Goal: Task Accomplishment & Management: Manage account settings

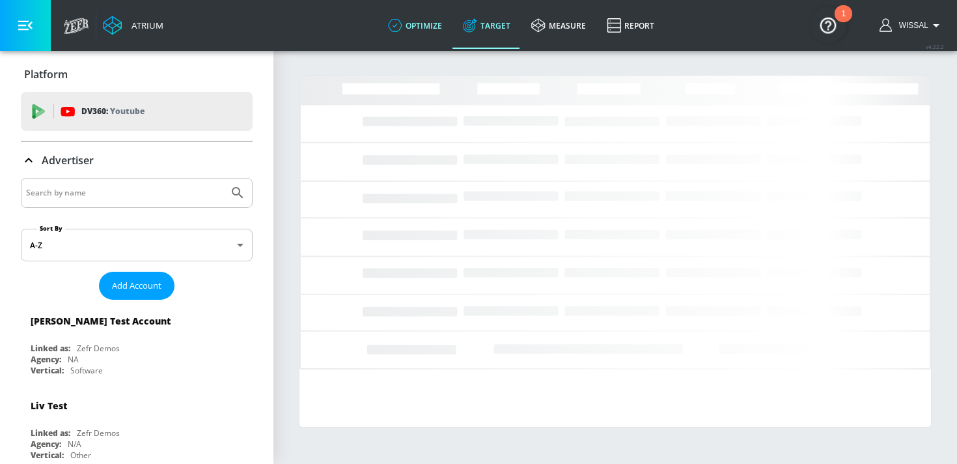
click at [424, 25] on link "optimize" at bounding box center [415, 25] width 75 height 47
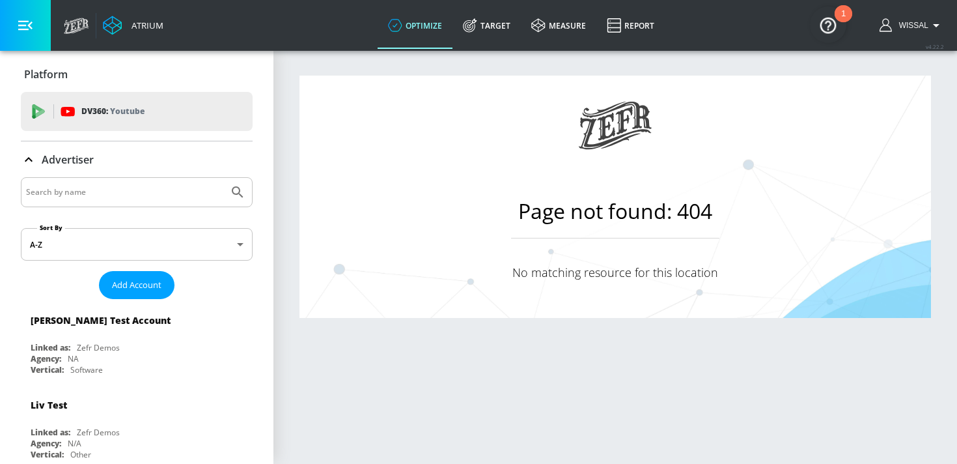
click at [102, 197] on input "Search by name" at bounding box center [124, 192] width 197 height 17
click at [223, 178] on button "Submit Search" at bounding box center [237, 192] width 29 height 29
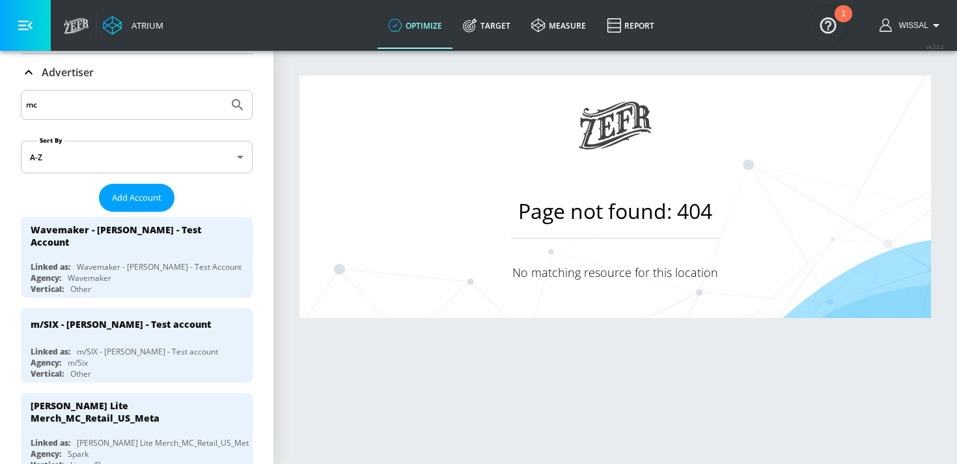
scroll to position [64, 0]
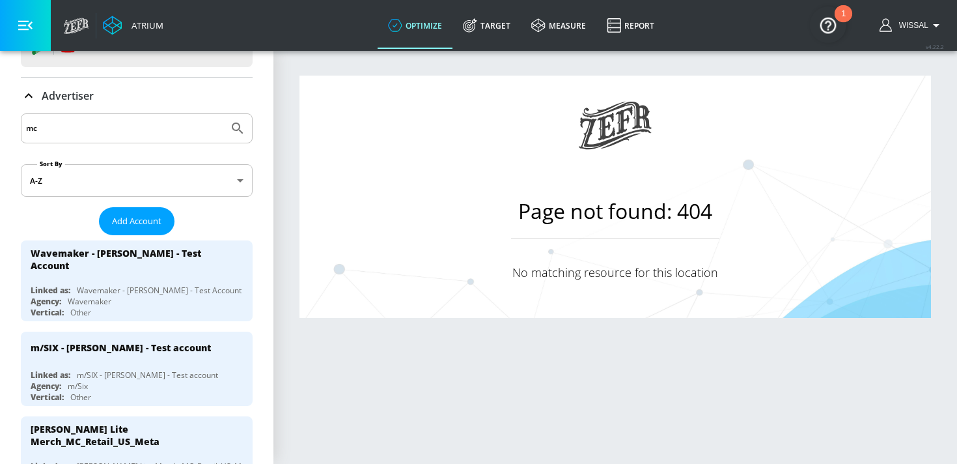
click at [116, 113] on div "mc" at bounding box center [137, 128] width 232 height 30
click at [105, 126] on input "mc" at bounding box center [124, 128] width 197 height 17
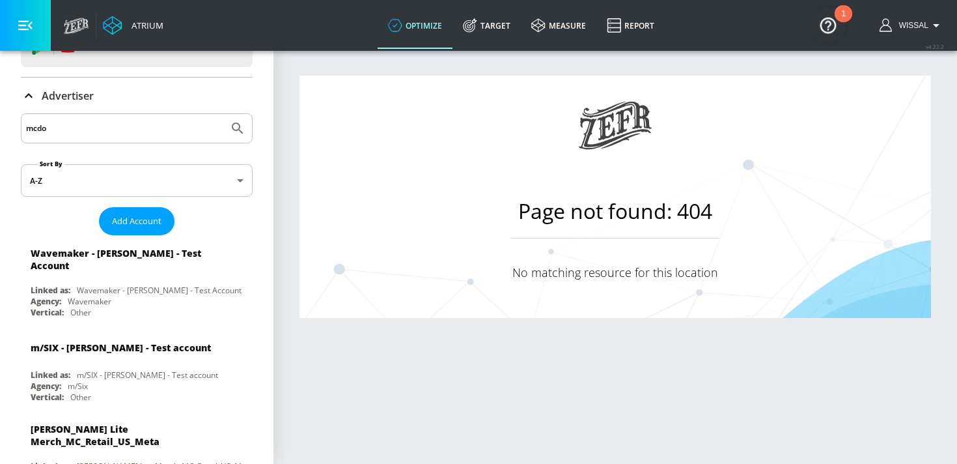
type input "mcdo"
click at [223, 114] on button "Submit Search" at bounding box center [237, 128] width 29 height 29
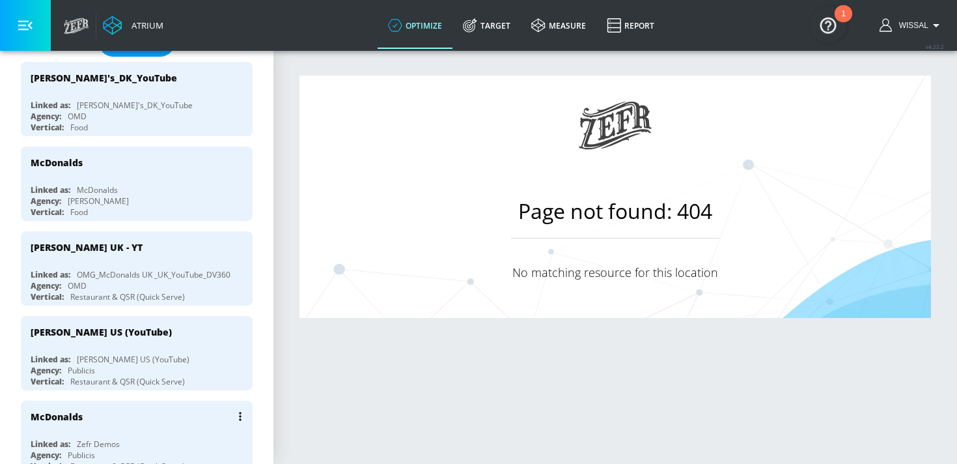
scroll to position [213, 0]
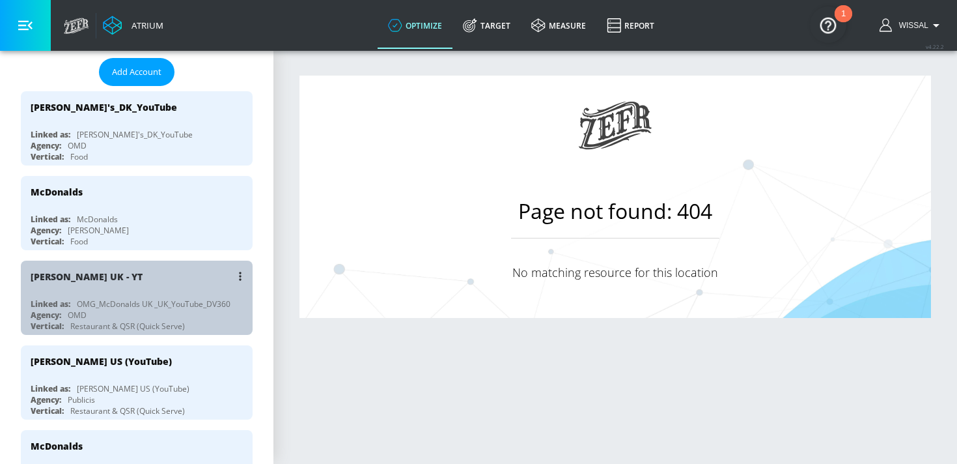
click at [117, 303] on div "OMG_McDonalds UK _UK_YouTube_DV360" at bounding box center [154, 303] width 154 height 11
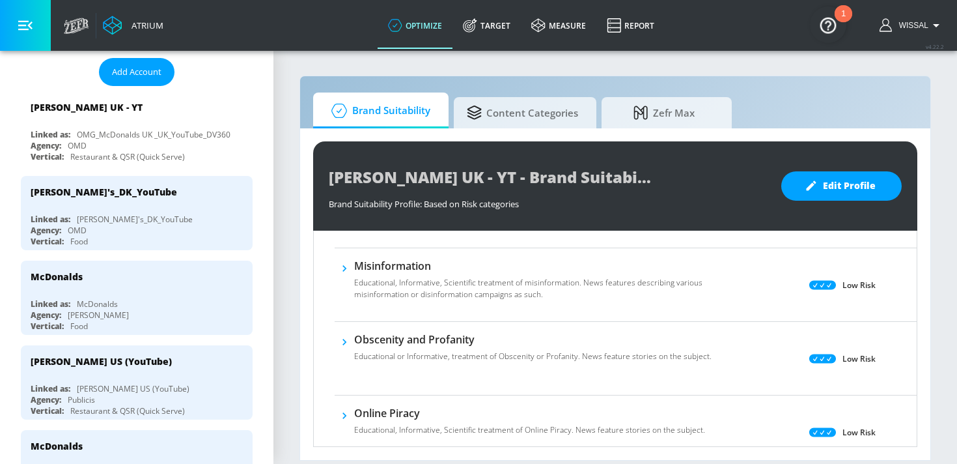
scroll to position [413, 0]
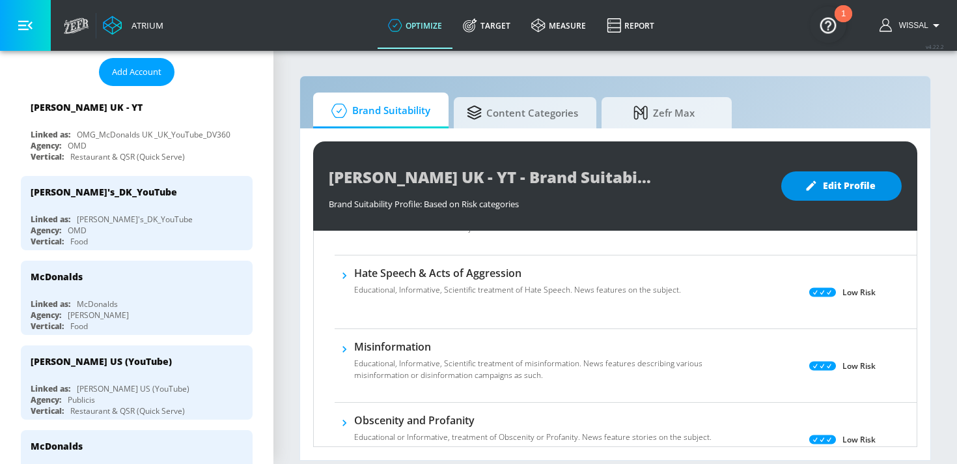
click at [843, 197] on button "Edit Profile" at bounding box center [841, 185] width 120 height 29
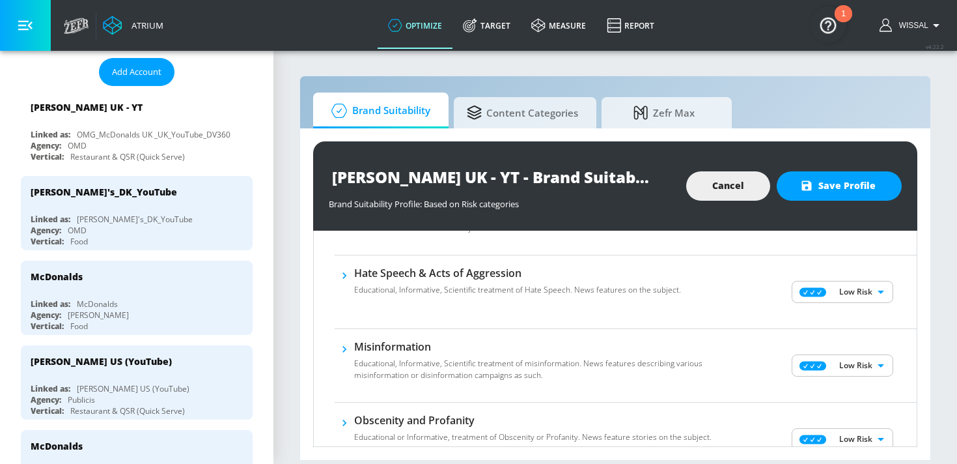
click at [829, 281] on body "Atrium optimize Target measure Report optimize Target measure Report v 4.22.2 W…" at bounding box center [478, 232] width 957 height 464
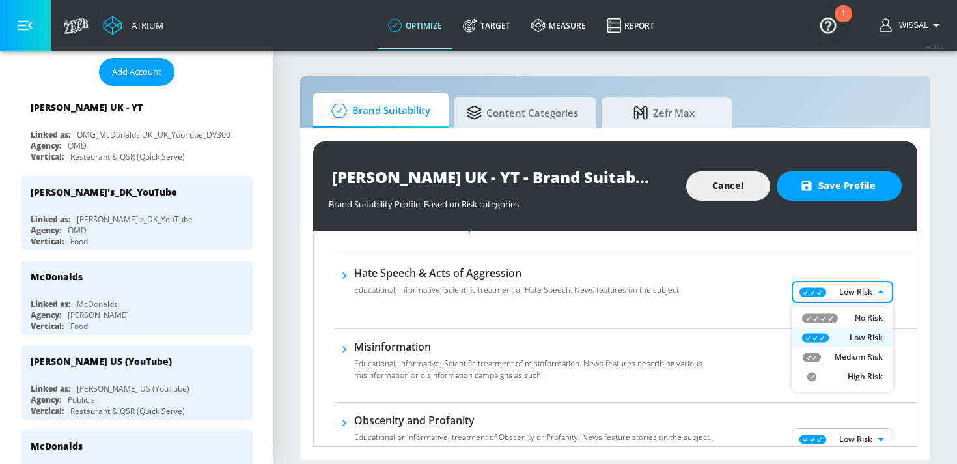
click at [838, 258] on div at bounding box center [478, 232] width 957 height 464
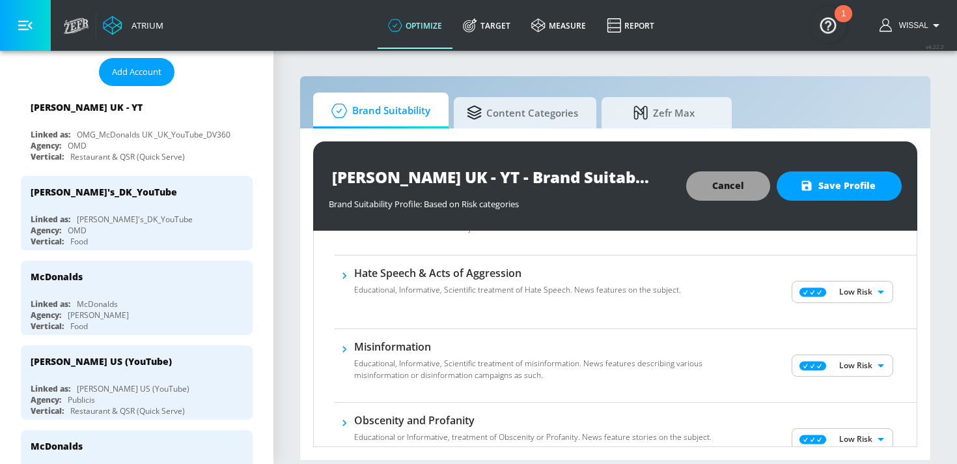
click at [749, 187] on button "Cancel" at bounding box center [728, 185] width 84 height 29
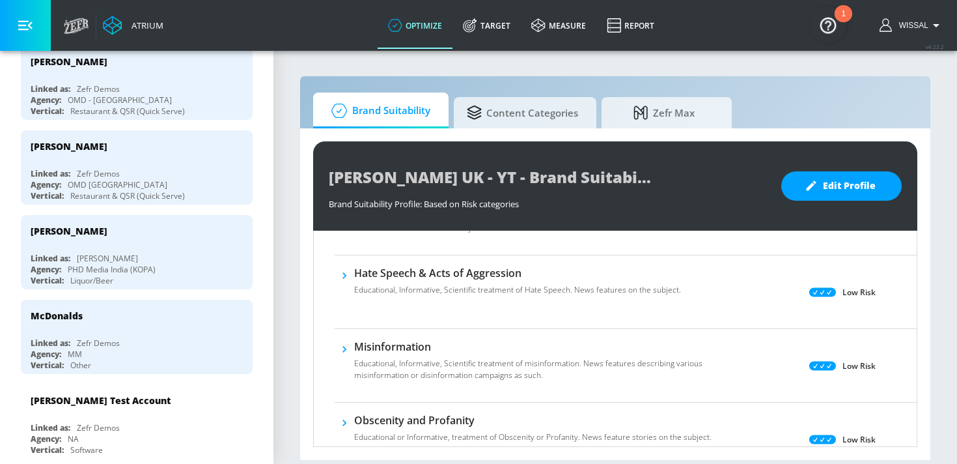
scroll to position [1078, 0]
